Goal: Check status: Check status

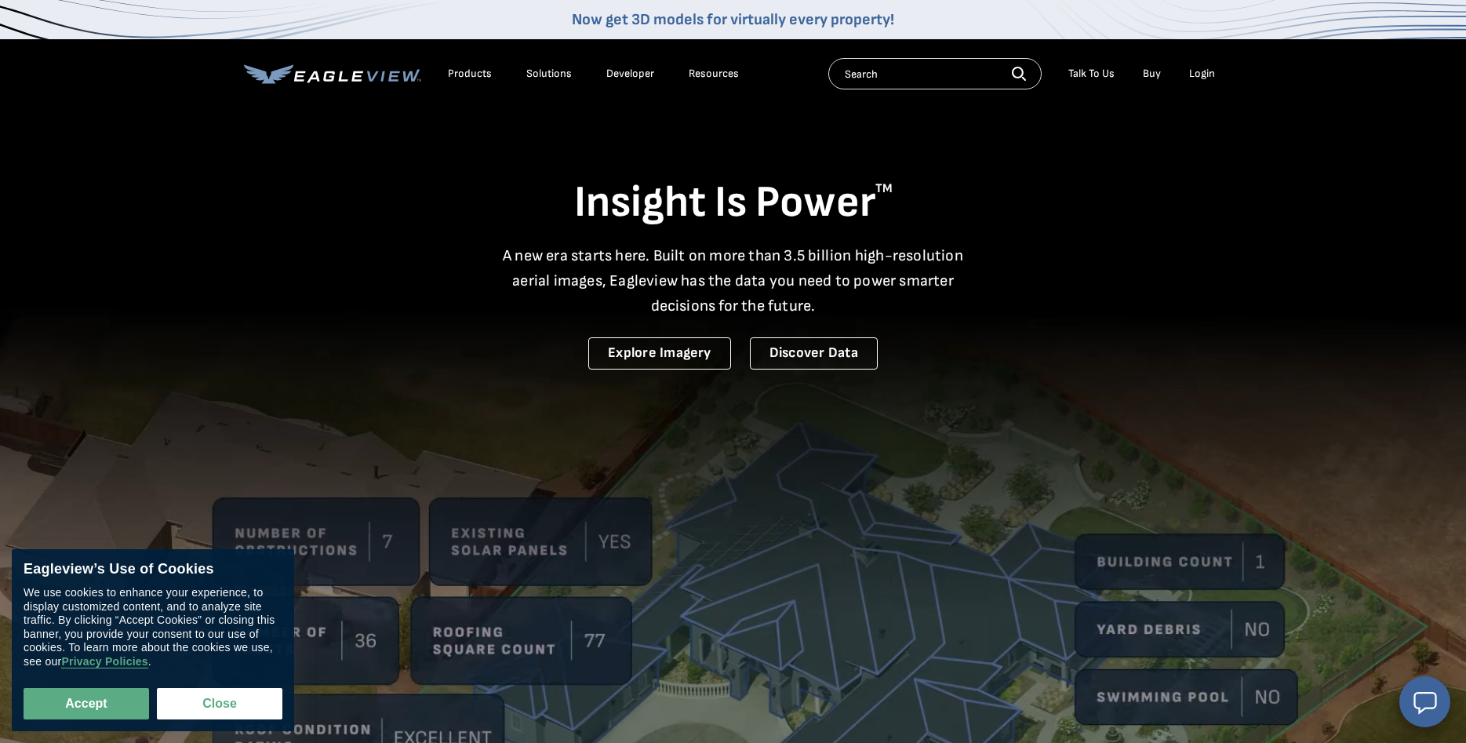
click at [1200, 73] on div "Login" at bounding box center [1202, 74] width 26 height 14
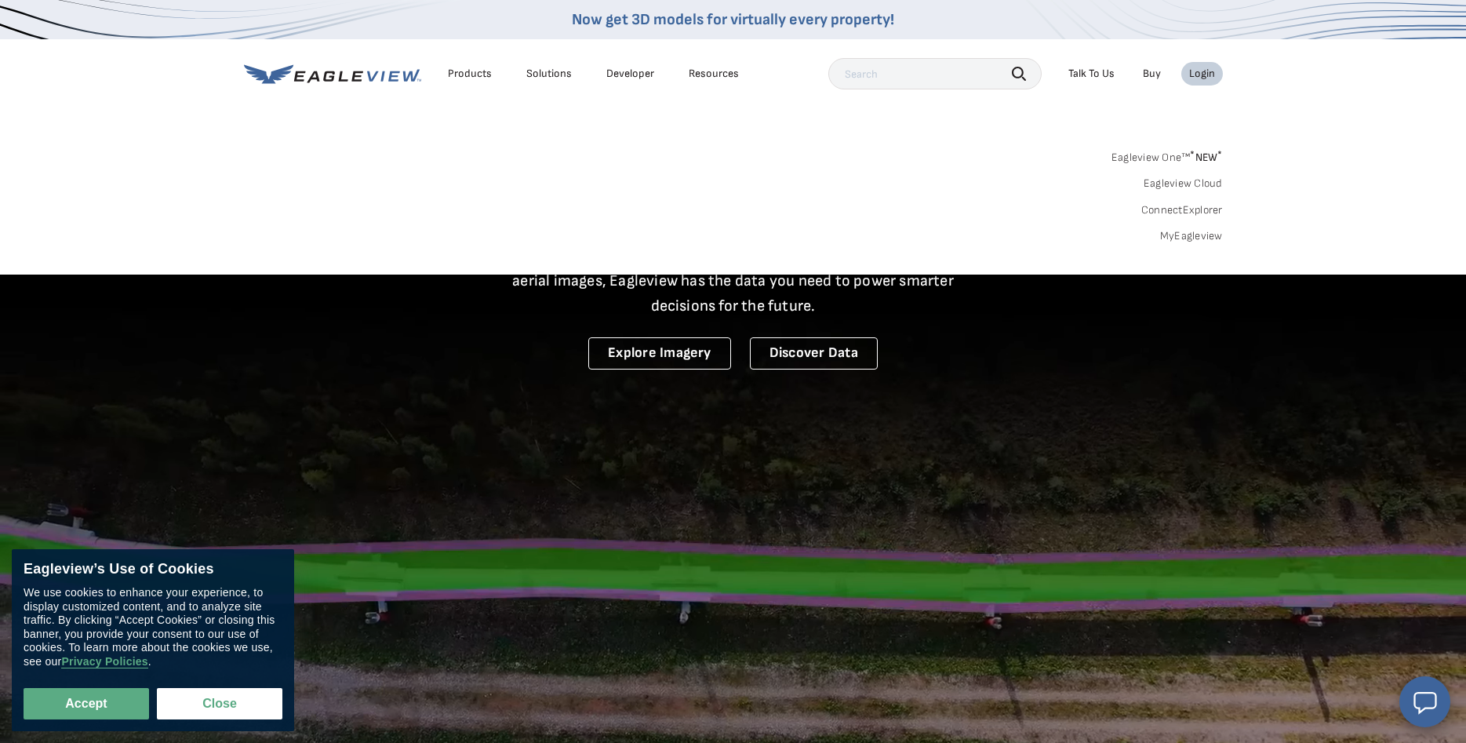
click at [1208, 236] on link "MyEagleview" at bounding box center [1191, 236] width 63 height 14
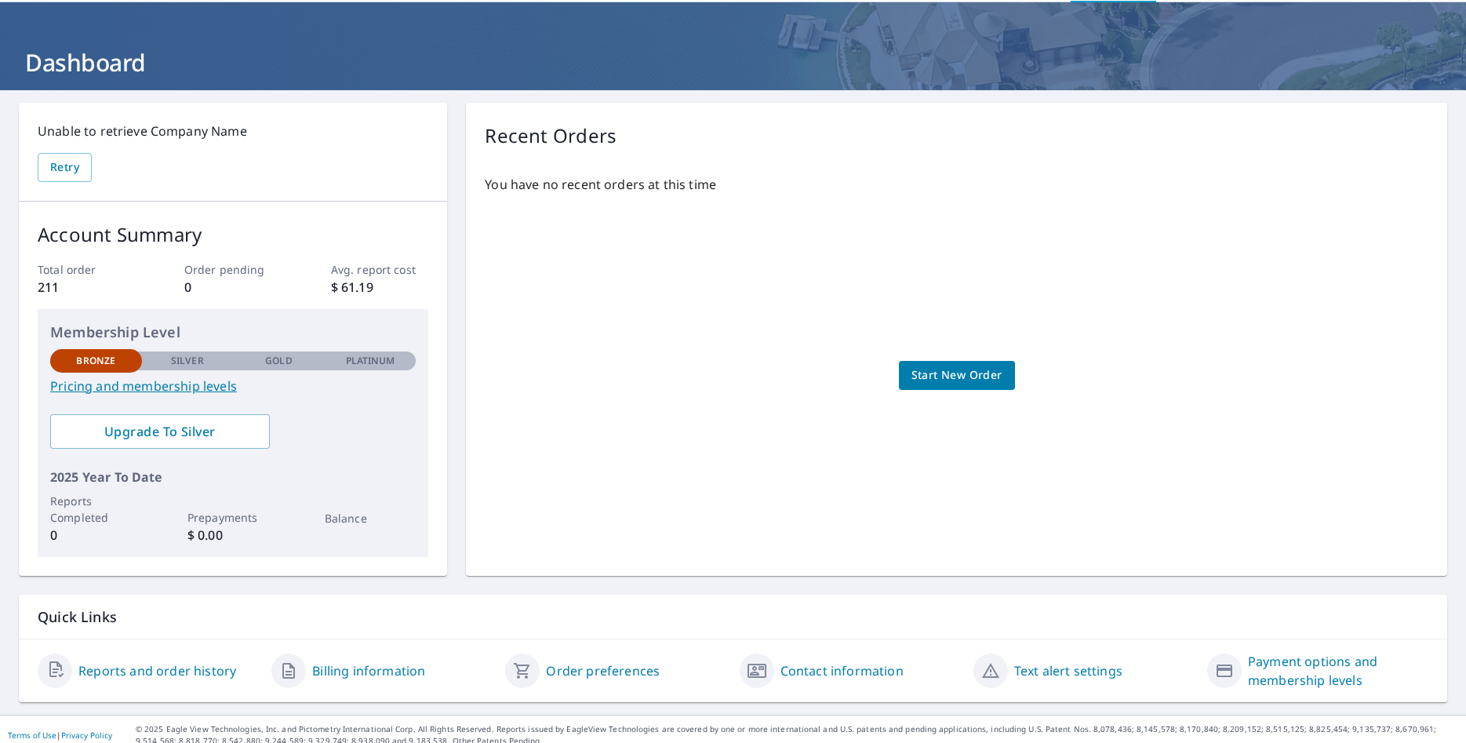
scroll to position [67, 0]
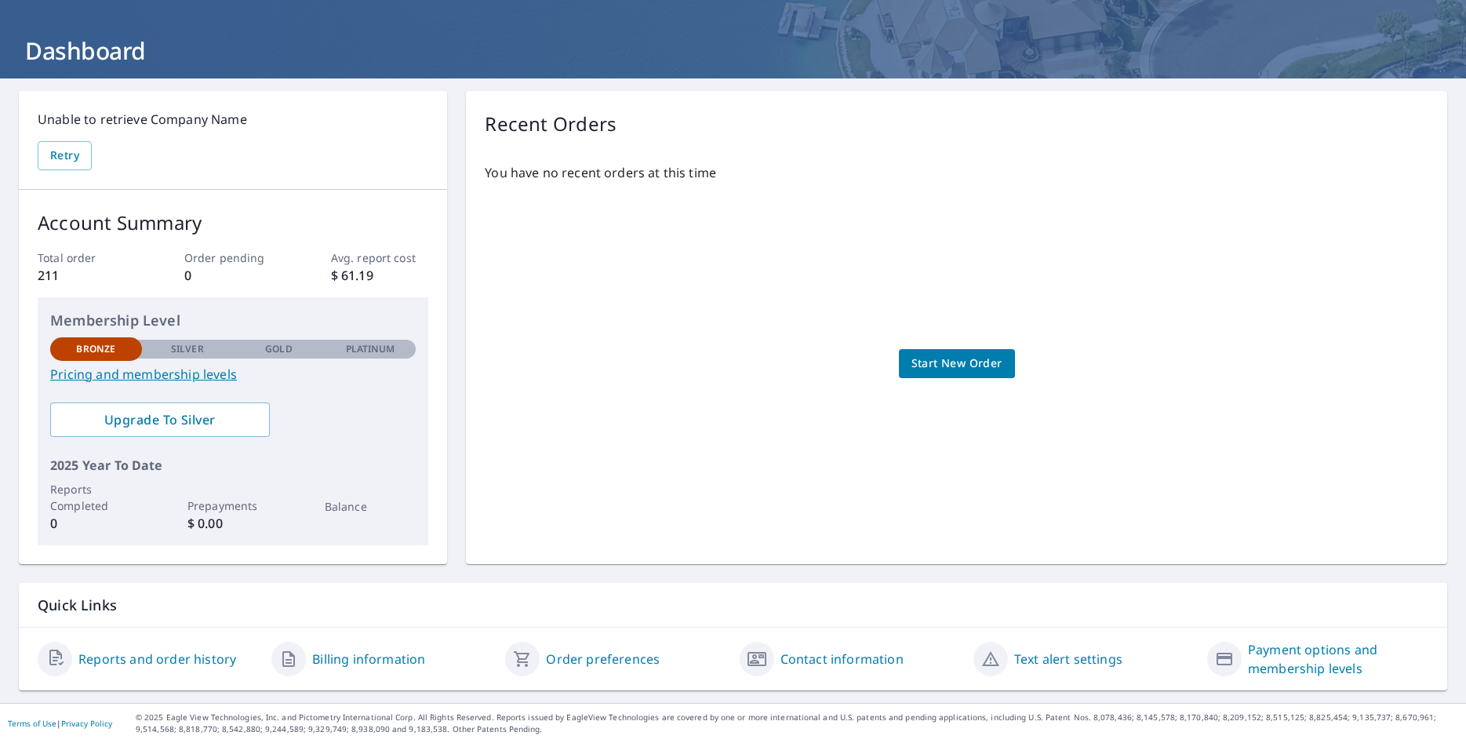
click at [196, 660] on link "Reports and order history" at bounding box center [157, 659] width 158 height 19
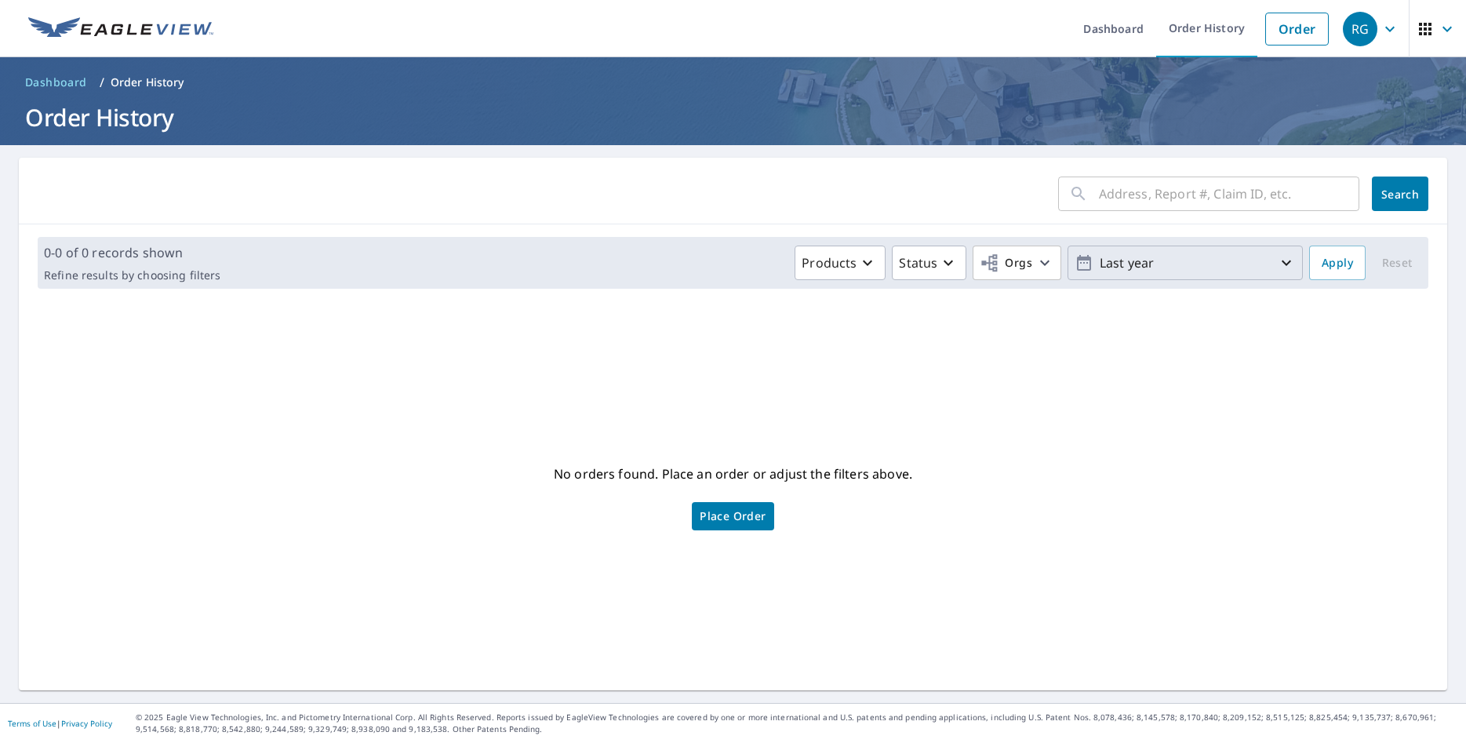
click at [1286, 264] on icon "button" at bounding box center [1286, 262] width 9 height 5
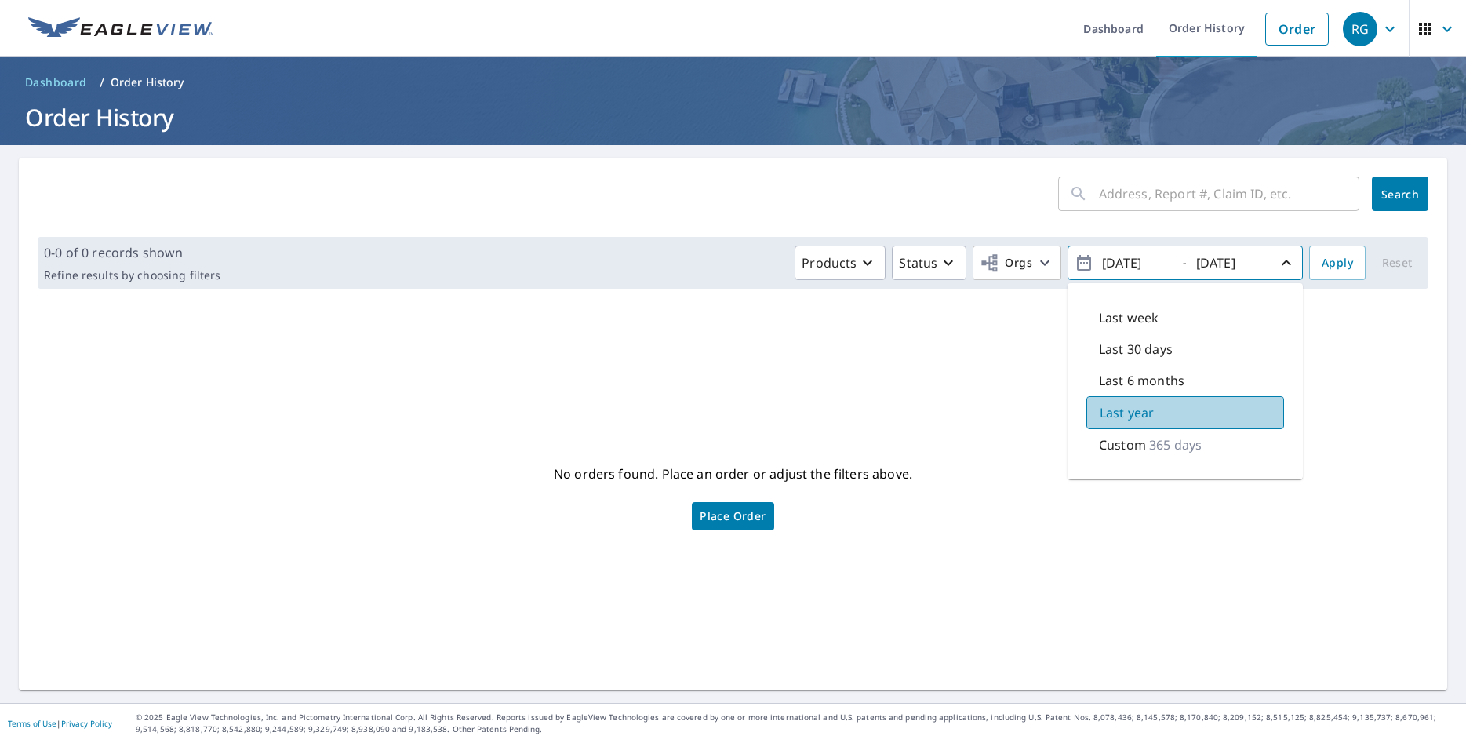
click at [1143, 414] on p "Last year" at bounding box center [1127, 412] width 54 height 19
drag, startPoint x: 1173, startPoint y: 259, endPoint x: 1164, endPoint y: 260, distance: 8.7
click at [1164, 260] on input "2024/09/09" at bounding box center [1135, 262] width 77 height 25
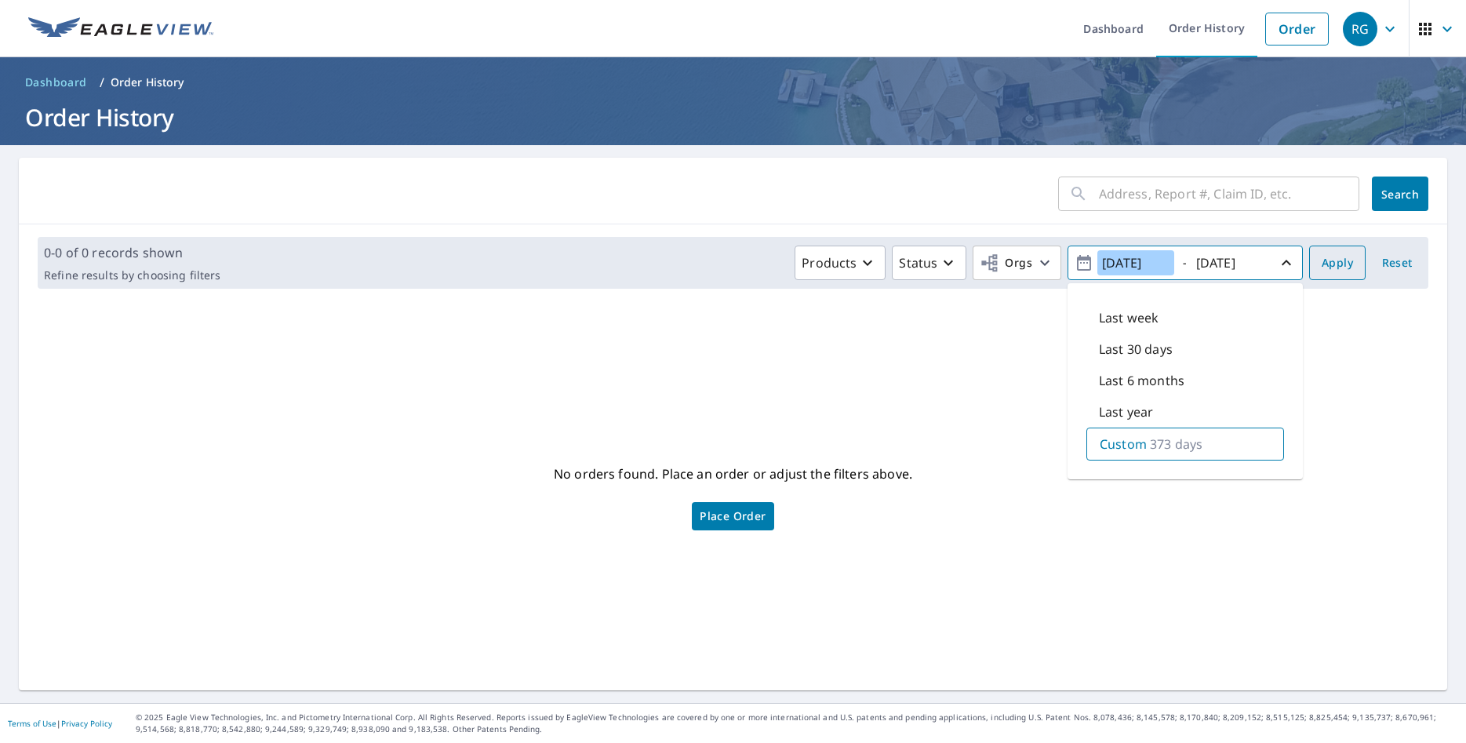
type input "2024/09/01"
click at [1342, 263] on span "Apply" at bounding box center [1337, 263] width 31 height 20
